Goal: Find specific page/section: Find specific page/section

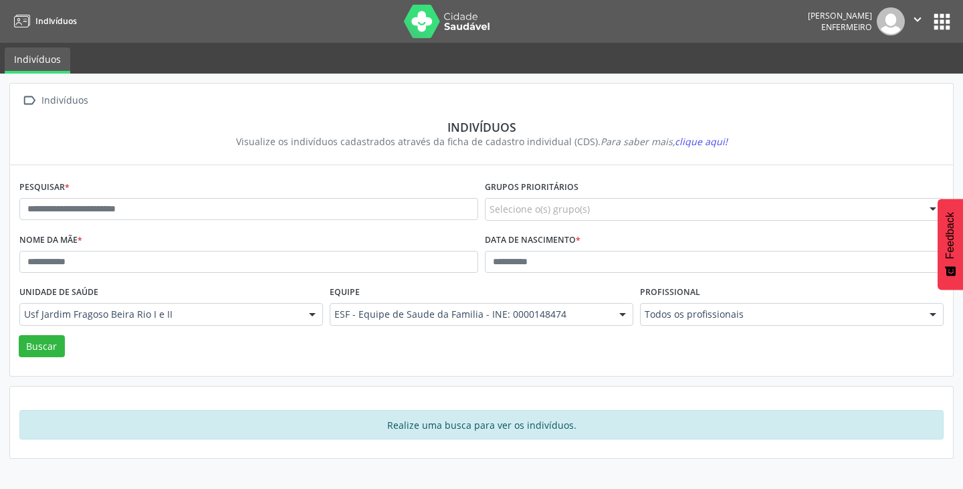
click at [934, 35] on div "[PERSON_NAME] Enfermeiro  Configurações Sair apps" at bounding box center [881, 21] width 146 height 28
click at [946, 26] on button "apps" at bounding box center [941, 21] width 23 height 23
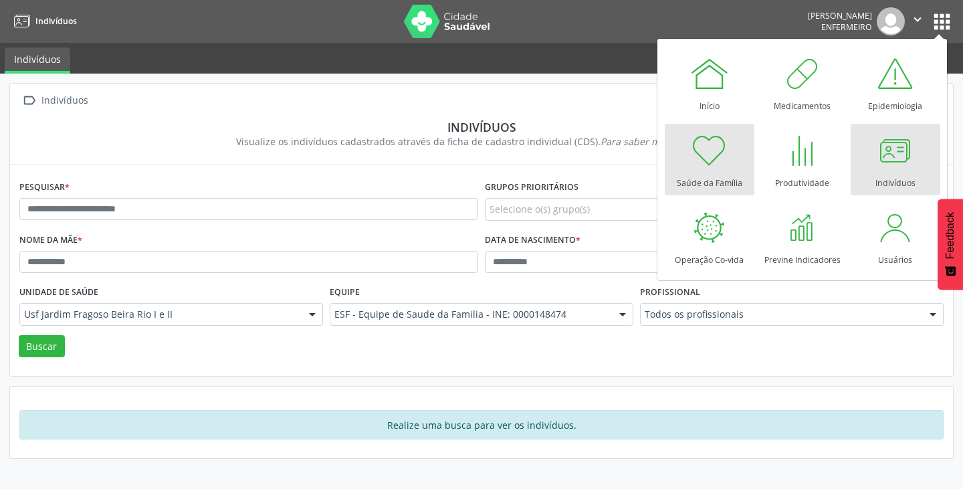
click at [701, 160] on div at bounding box center [710, 150] width 40 height 40
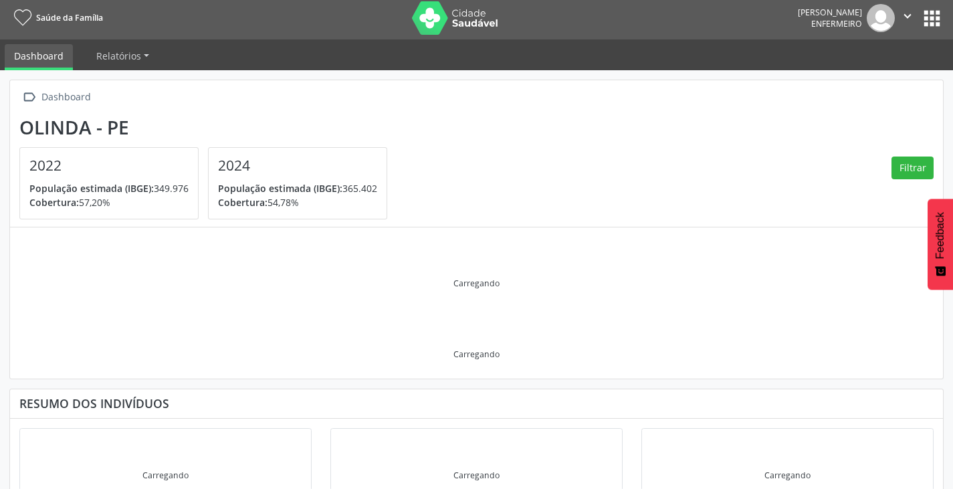
scroll to position [25, 0]
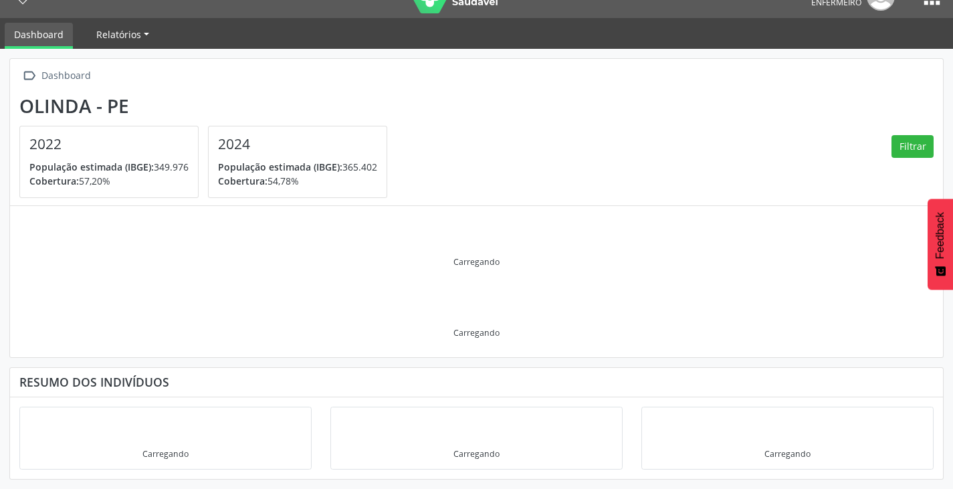
click at [130, 44] on link "Relatórios" at bounding box center [123, 34] width 72 height 23
click at [141, 39] on link "Relatórios" at bounding box center [123, 34] width 72 height 23
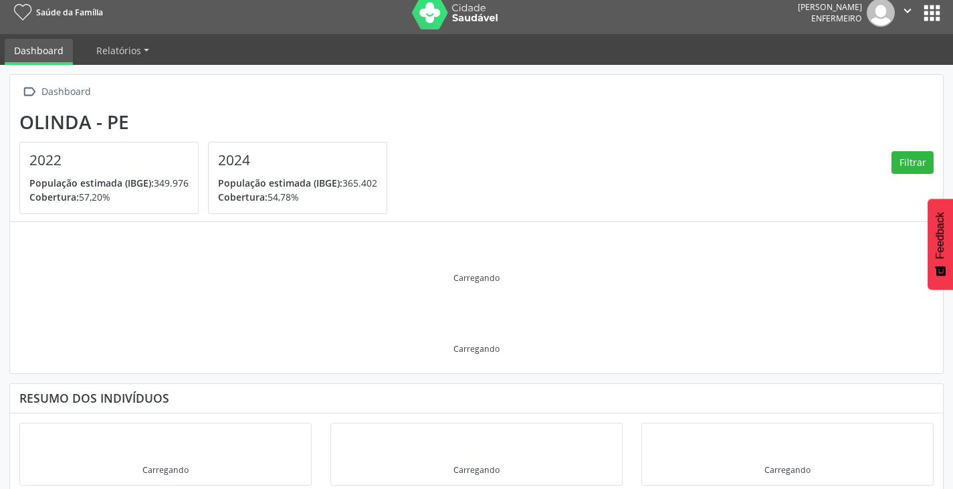
scroll to position [0, 0]
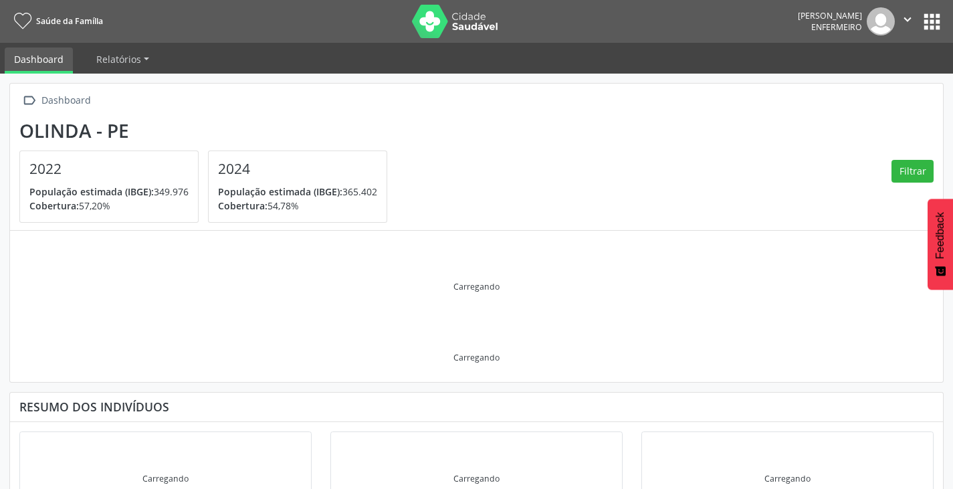
click at [946, 23] on nav "Saúde da Família Amanda Santos Fernandes Enfermeiro  Configurações Sair apps" at bounding box center [476, 21] width 953 height 43
click at [936, 25] on button "apps" at bounding box center [931, 21] width 23 height 23
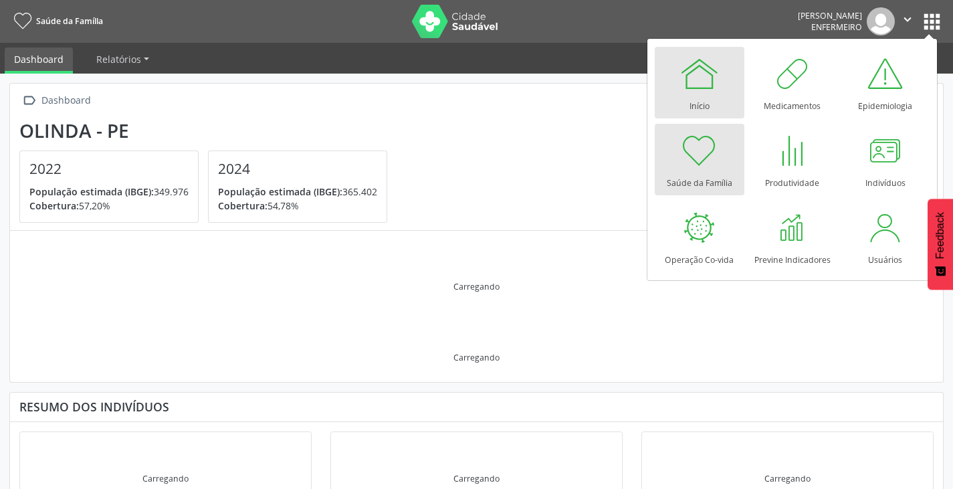
click at [718, 99] on link "Início" at bounding box center [700, 83] width 90 height 72
